Goal: Navigation & Orientation: Find specific page/section

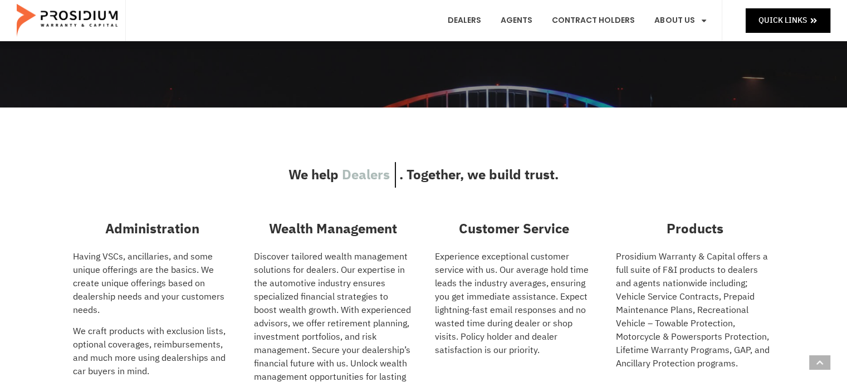
scroll to position [167, 0]
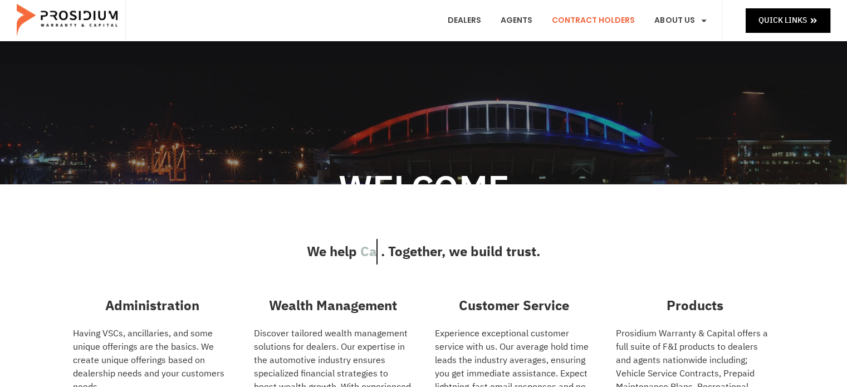
click at [587, 21] on link "Contract Holders" at bounding box center [593, 20] width 100 height 41
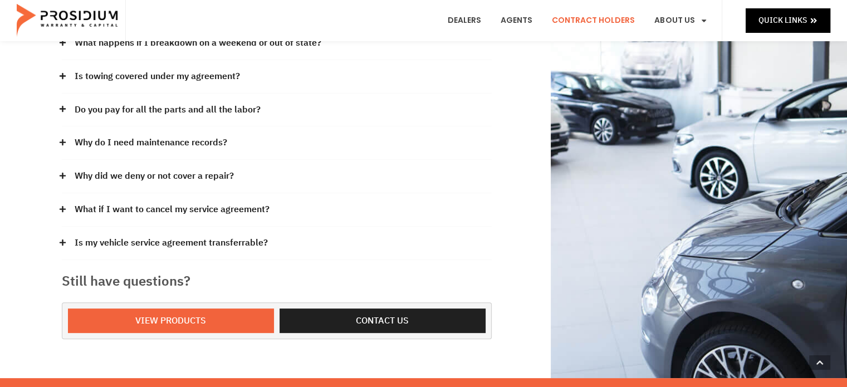
scroll to position [223, 0]
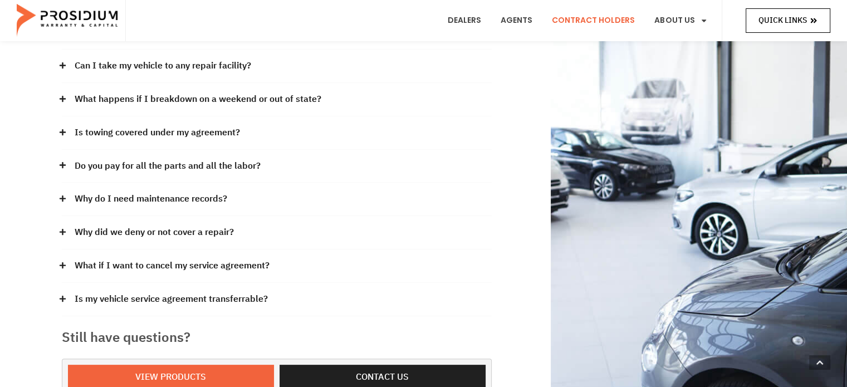
click at [774, 19] on span "Quick Links" at bounding box center [782, 20] width 48 height 14
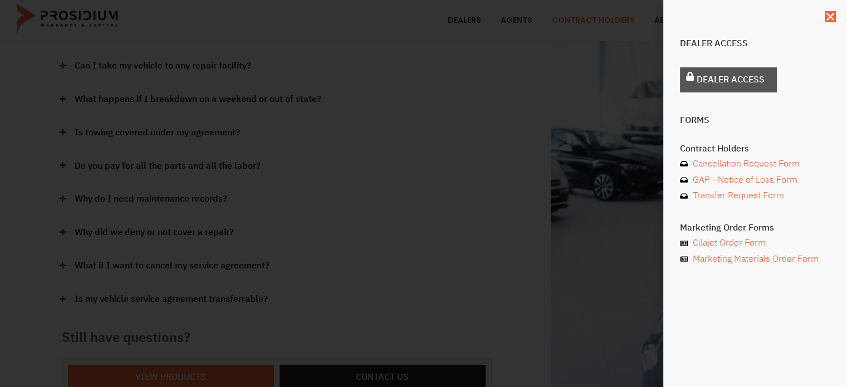
click at [736, 84] on span "Dealer Access" at bounding box center [731, 80] width 68 height 16
click at [831, 17] on icon "Close" at bounding box center [830, 16] width 11 height 11
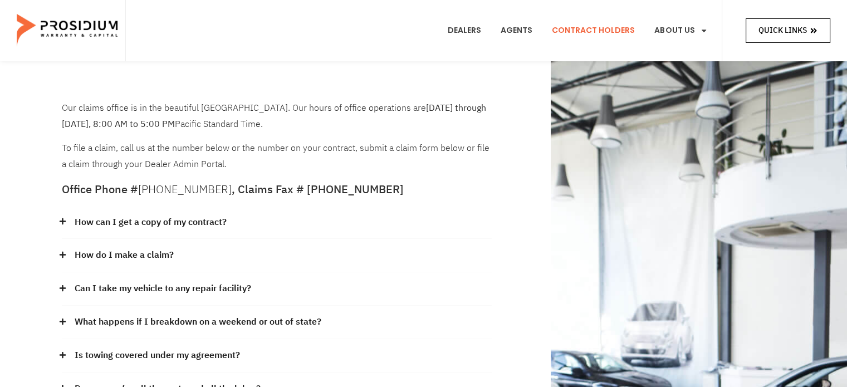
scroll to position [0, 0]
